Goal: Task Accomplishment & Management: Manage account settings

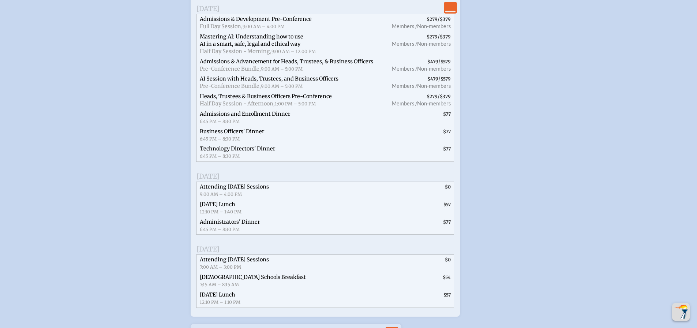
scroll to position [1107, 0]
type input "[EMAIL_ADDRESS][DOMAIN_NAME]"
click at [267, 116] on span "Admissions and Enrollment Dinner" at bounding box center [245, 113] width 90 height 7
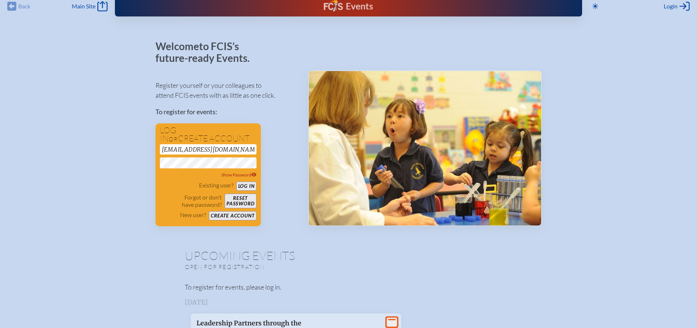
scroll to position [9, 0]
click at [250, 188] on button "Log in" at bounding box center [247, 186] width 20 height 9
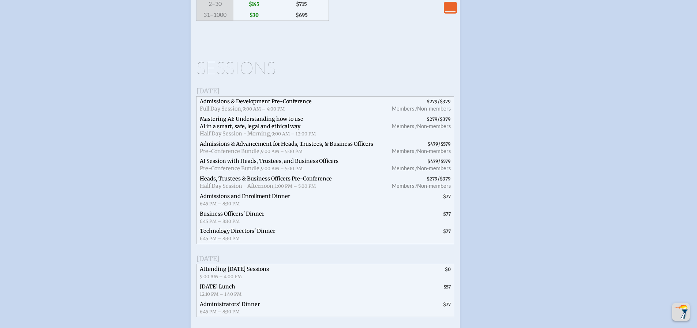
scroll to position [1025, 0]
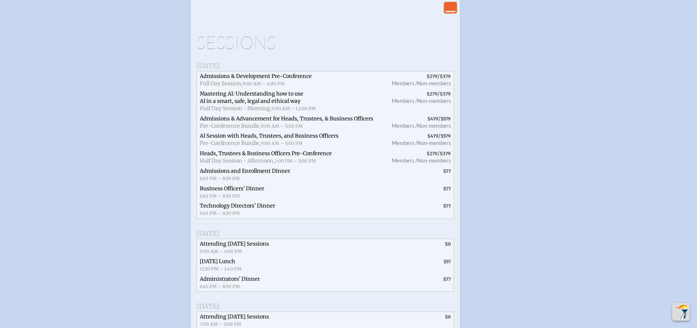
click at [245, 174] on span "Admissions and Enrollment Dinner" at bounding box center [245, 171] width 90 height 7
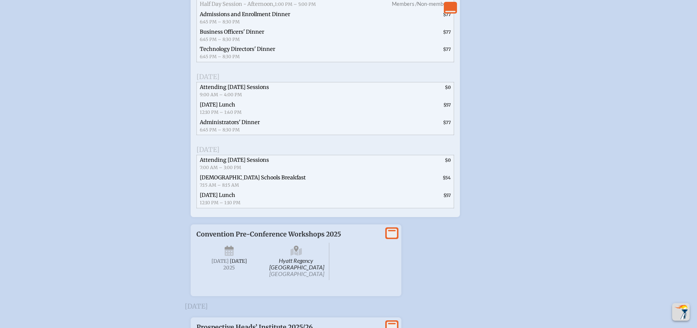
scroll to position [1245, 0]
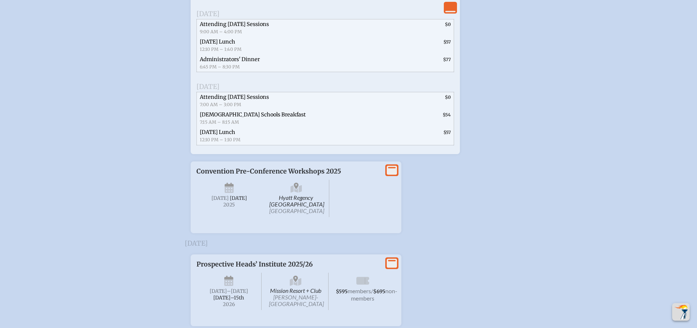
click at [388, 175] on icon at bounding box center [392, 169] width 10 height 9
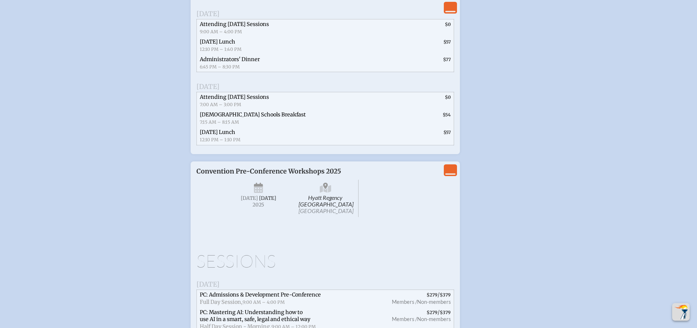
click at [447, 175] on icon "View Less" at bounding box center [451, 170] width 10 height 10
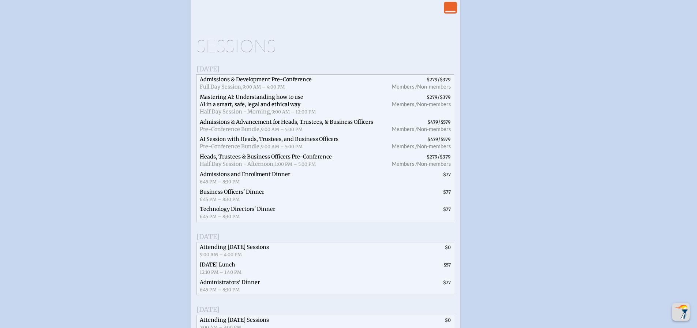
scroll to position [1069, 0]
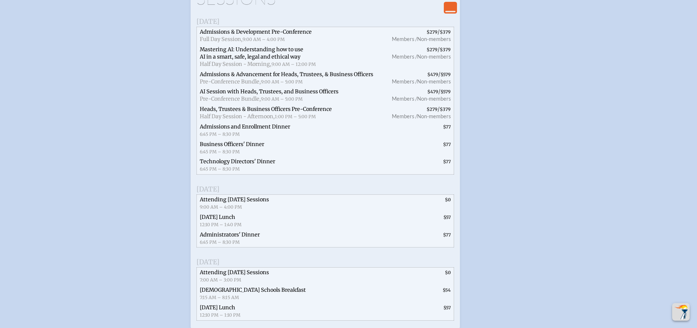
click at [282, 130] on span "Admissions and Enrollment Dinner" at bounding box center [245, 126] width 90 height 7
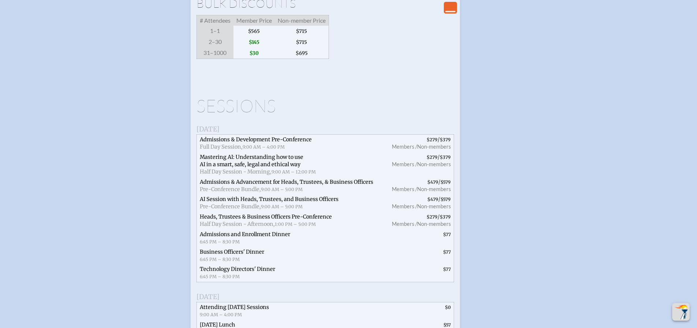
scroll to position [960, 0]
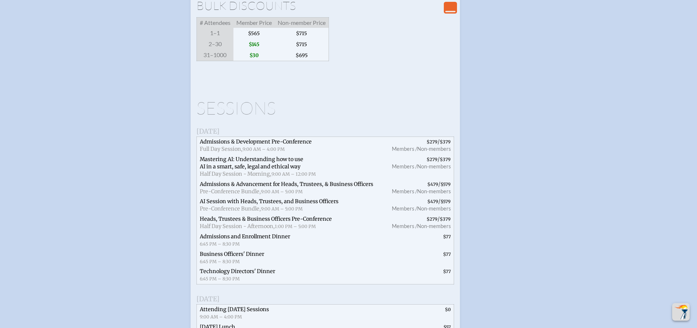
click at [451, 249] on span "$77" at bounding box center [419, 241] width 70 height 18
drag, startPoint x: 443, startPoint y: 257, endPoint x: 448, endPoint y: 257, distance: 4.8
click at [448, 239] on span "$77" at bounding box center [447, 236] width 8 height 5
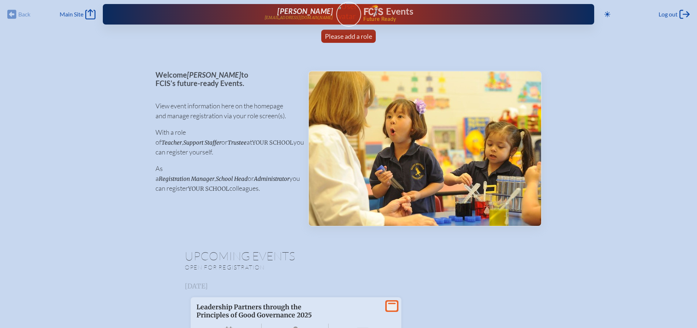
scroll to position [0, 0]
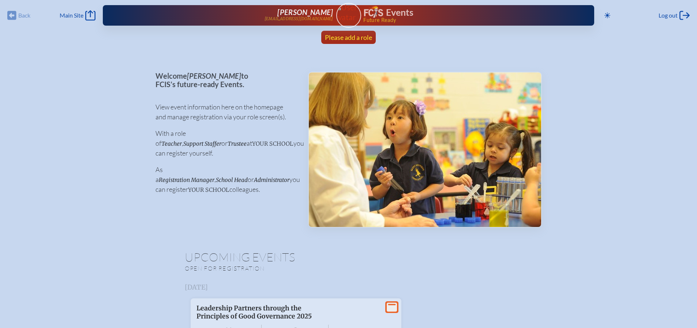
click at [346, 36] on span "Please add a role" at bounding box center [348, 37] width 47 height 8
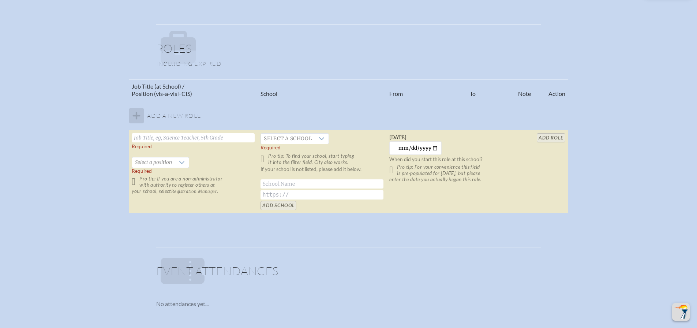
scroll to position [586, 0]
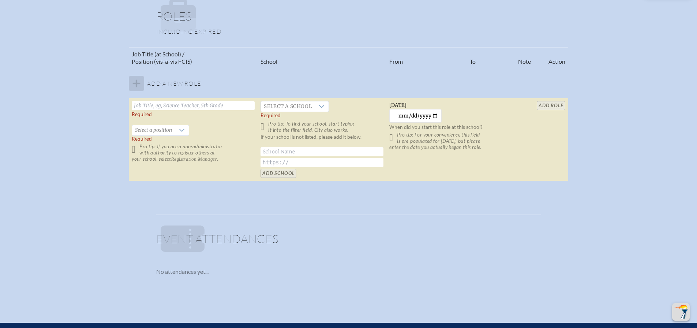
click at [186, 105] on input "text" at bounding box center [193, 105] width 123 height 9
type input "Director of Admissions"
click at [180, 127] on div at bounding box center [182, 130] width 14 height 10
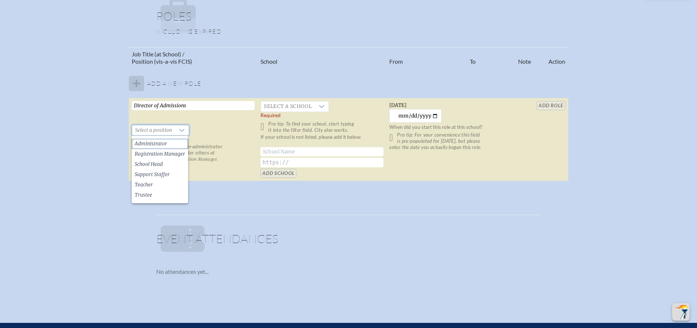
click at [167, 146] on li "Administrator" at bounding box center [160, 144] width 56 height 10
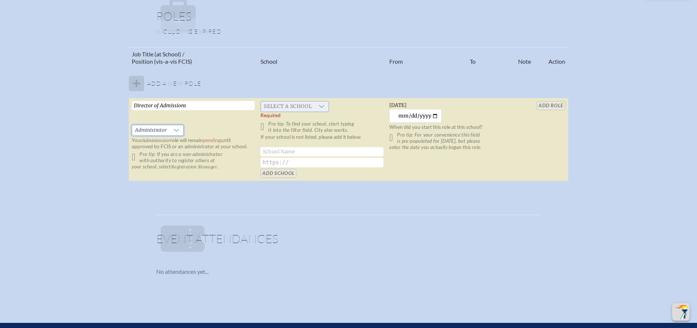
click at [309, 107] on span "Select a school" at bounding box center [288, 106] width 54 height 10
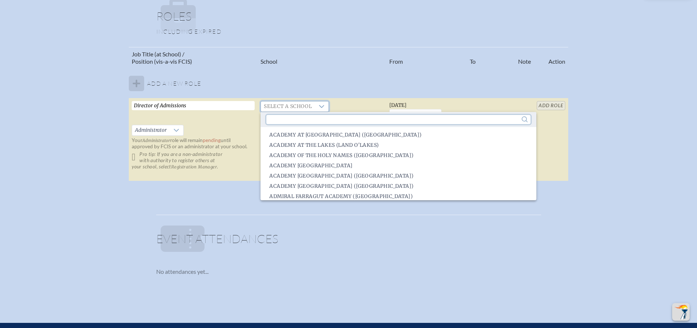
click at [316, 118] on input "text" at bounding box center [399, 119] width 264 height 9
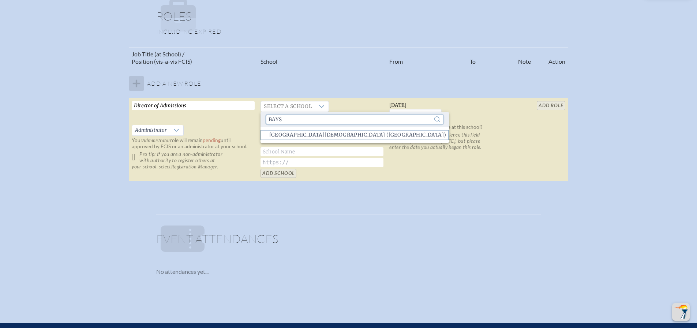
type input "bays"
click at [306, 135] on span "Bayshore Christian School (Tampa)" at bounding box center [357, 134] width 177 height 7
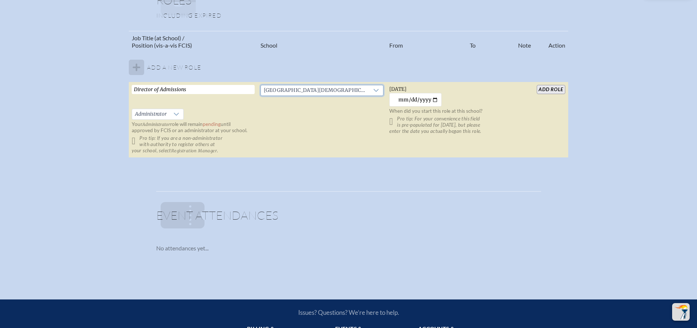
scroll to position [556, 0]
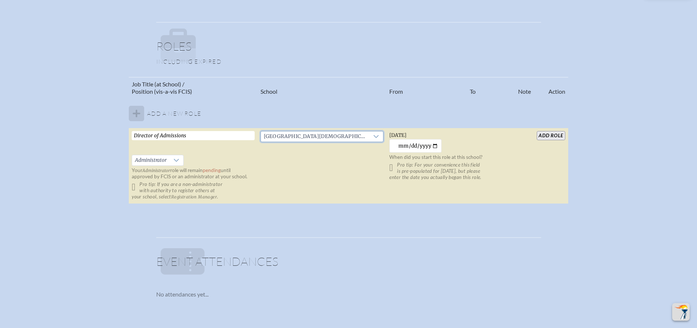
click at [552, 138] on input "add Role" at bounding box center [551, 135] width 28 height 9
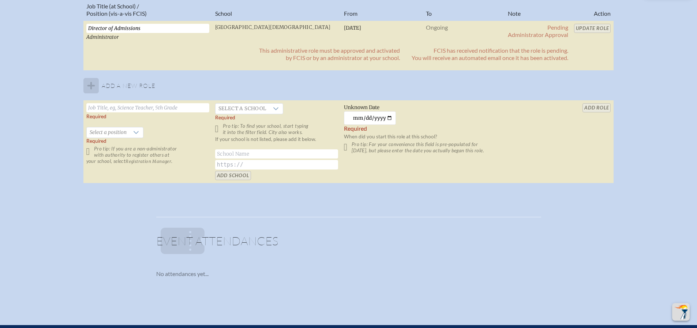
scroll to position [503, 0]
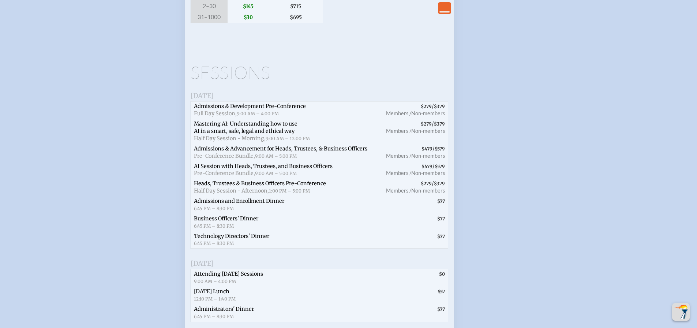
scroll to position [952, 0]
